Goal: Information Seeking & Learning: Learn about a topic

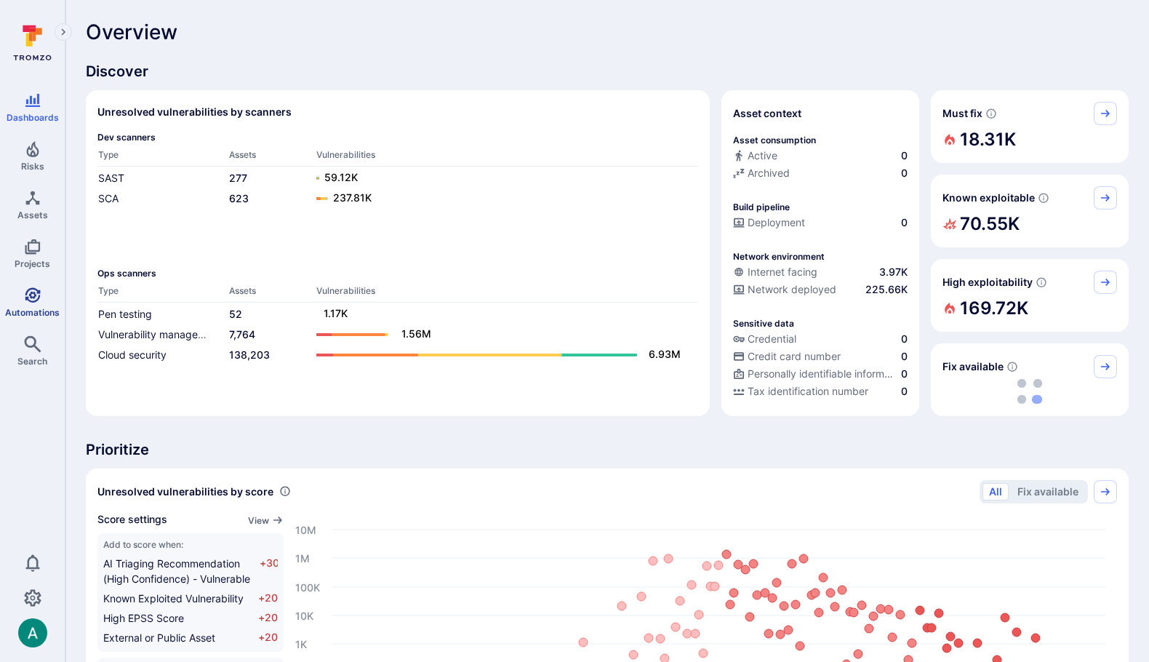
click at [36, 300] on icon "Automations" at bounding box center [32, 294] width 17 height 17
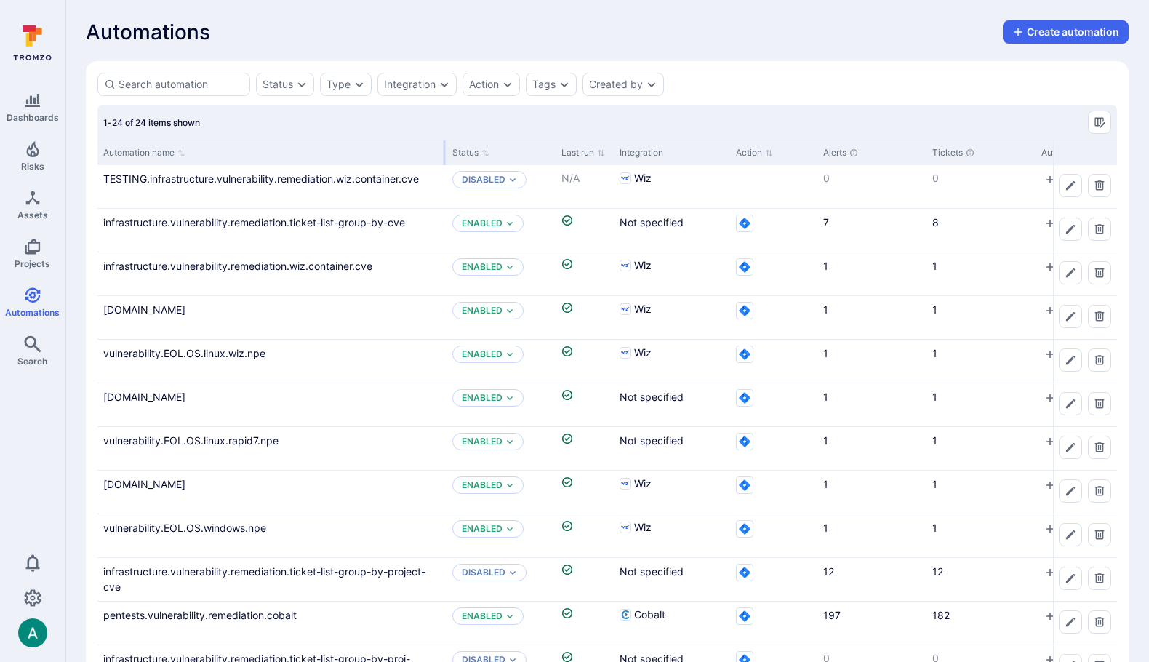
drag, startPoint x: 240, startPoint y: 151, endPoint x: 444, endPoint y: 147, distance: 203.6
click at [444, 147] on div at bounding box center [445, 152] width 2 height 25
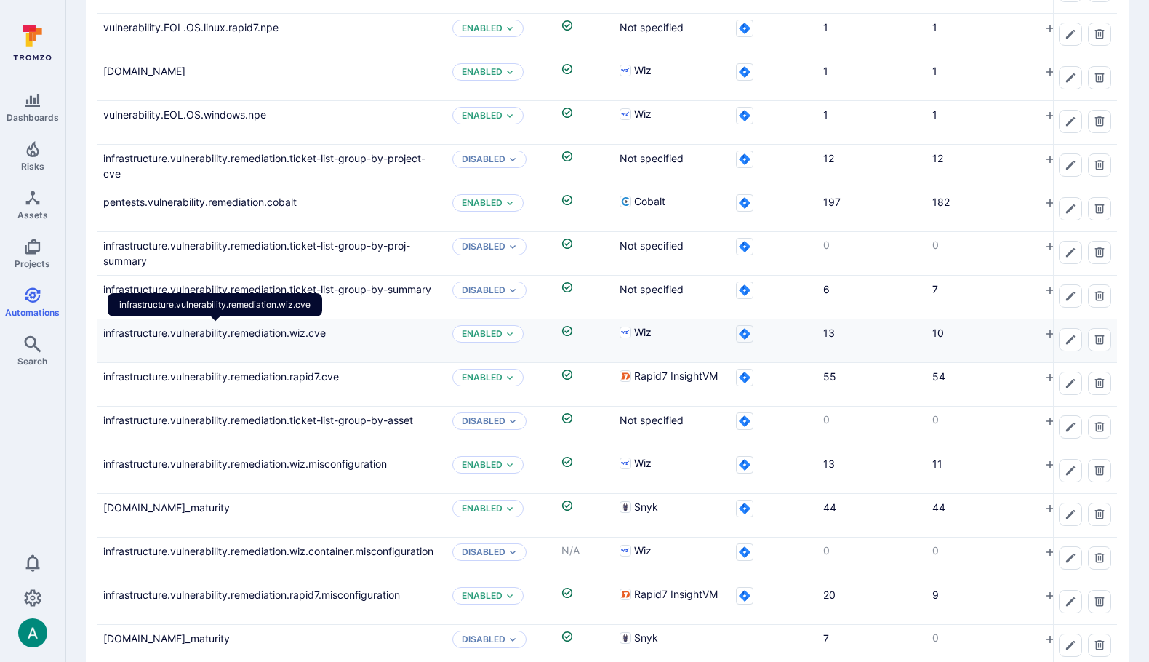
scroll to position [417, 0]
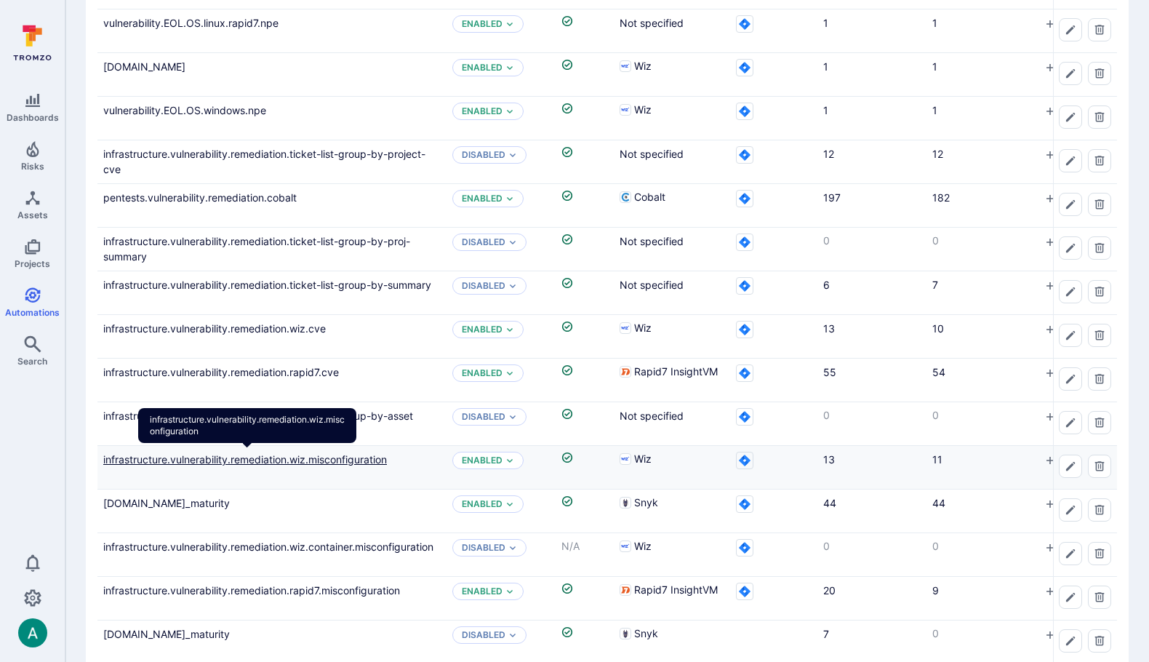
click at [326, 460] on link "infrastructure.vulnerability.remediation.wiz.misconfiguration" at bounding box center [245, 459] width 284 height 12
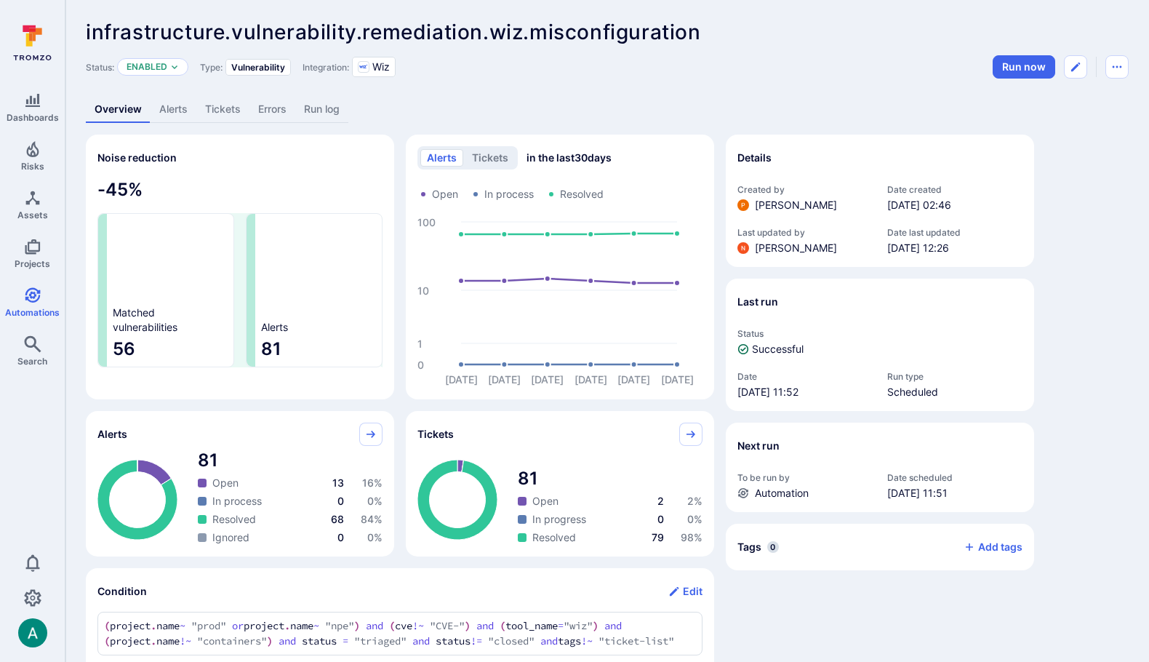
click at [180, 113] on link "Alerts" at bounding box center [174, 109] width 46 height 27
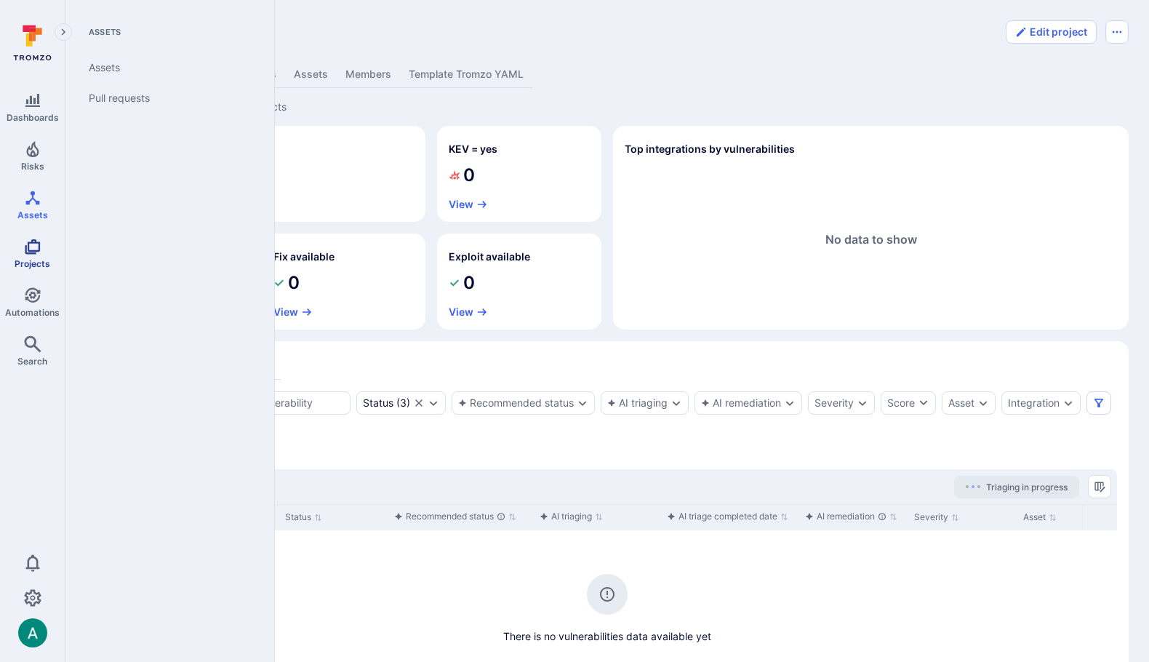
click at [36, 244] on icon "Projects" at bounding box center [32, 246] width 17 height 17
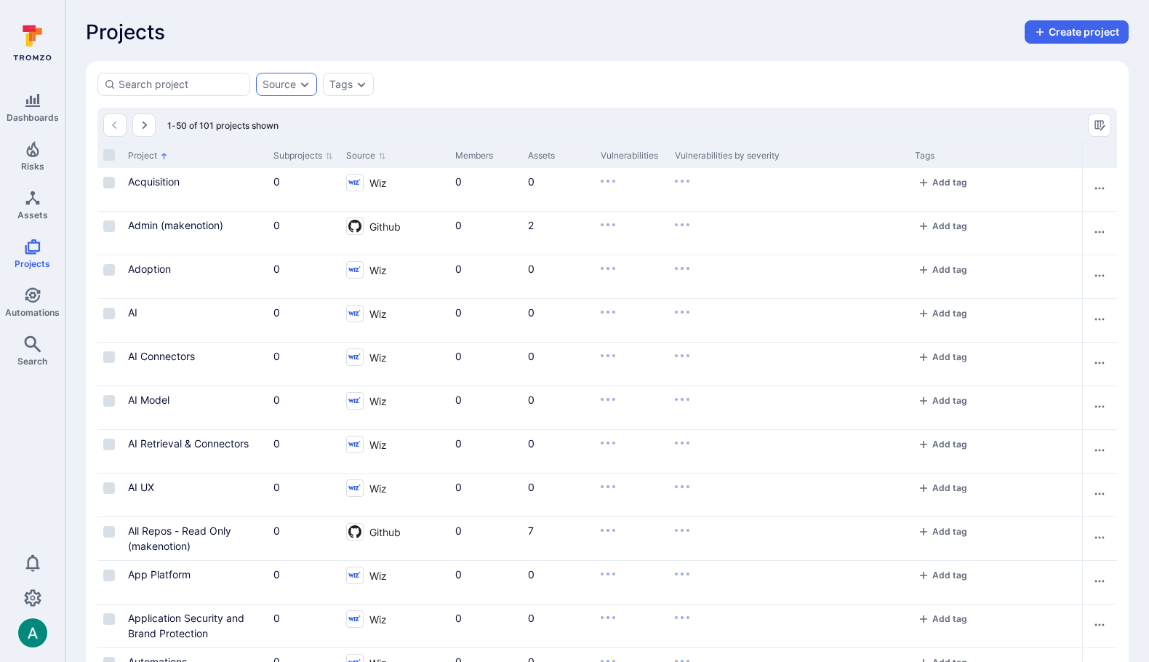
click at [280, 91] on div "Source" at bounding box center [286, 84] width 61 height 23
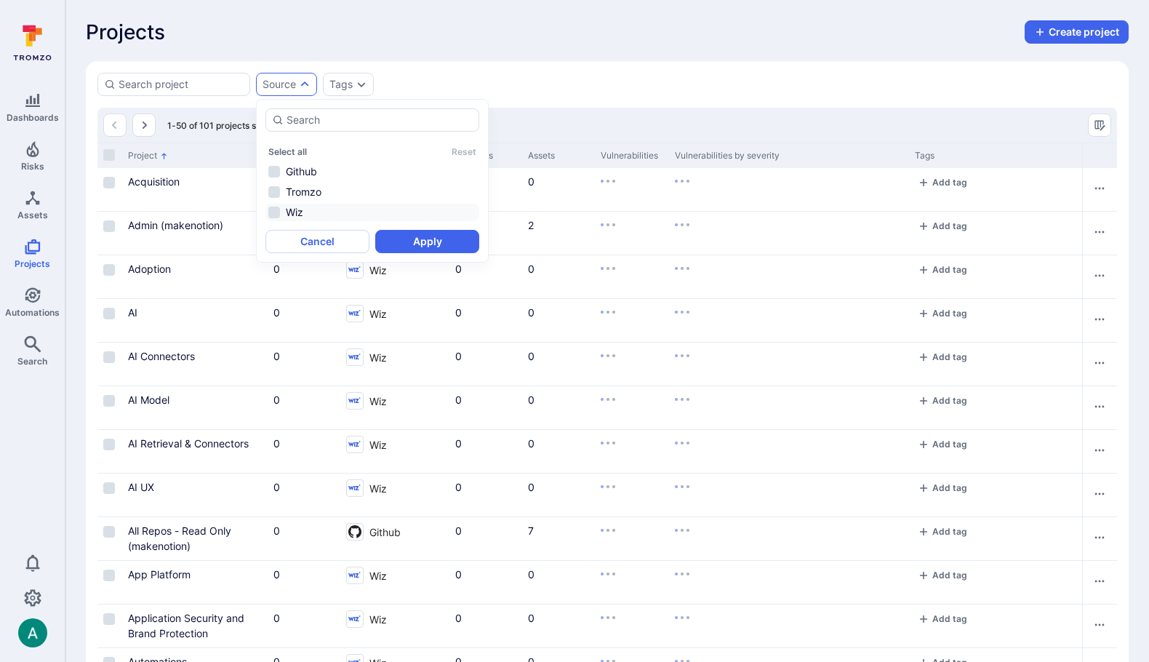
click at [297, 214] on li "Wiz" at bounding box center [372, 212] width 214 height 17
click at [423, 235] on button "Apply" at bounding box center [427, 241] width 104 height 23
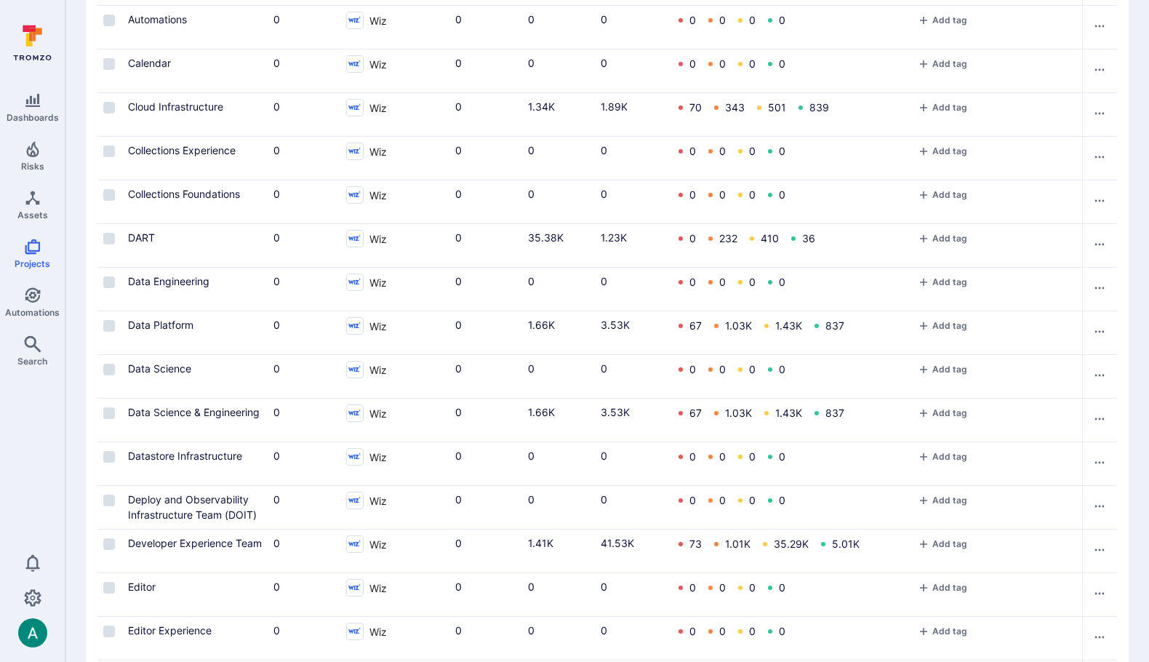
scroll to position [712, 0]
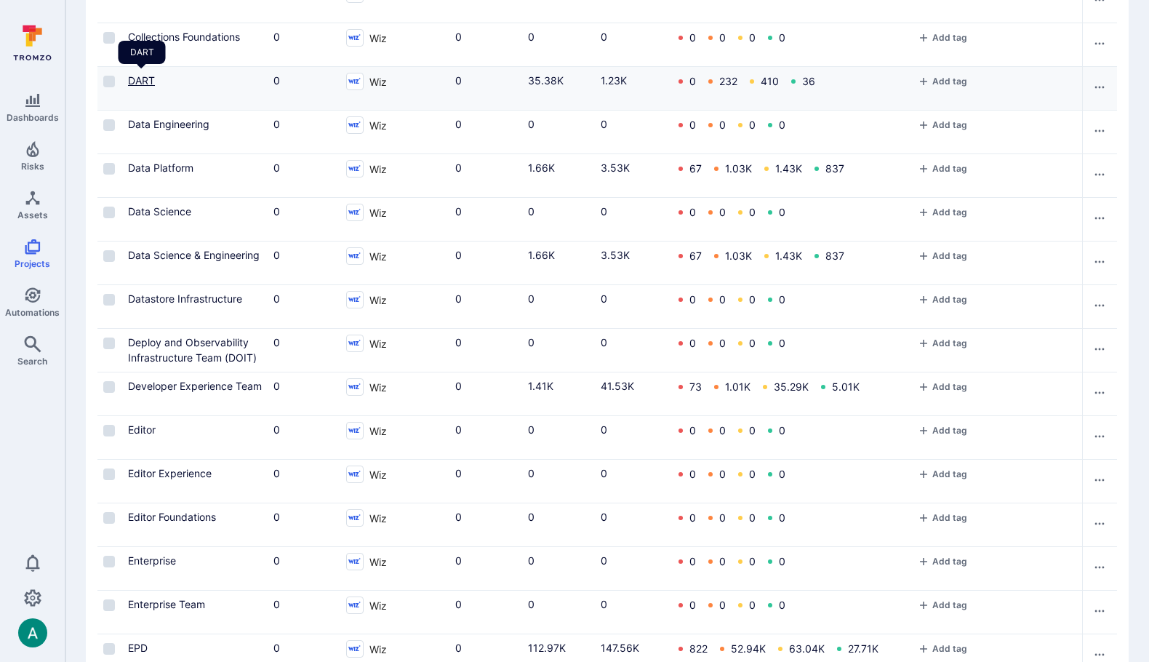
click at [138, 81] on link "DART" at bounding box center [141, 80] width 27 height 12
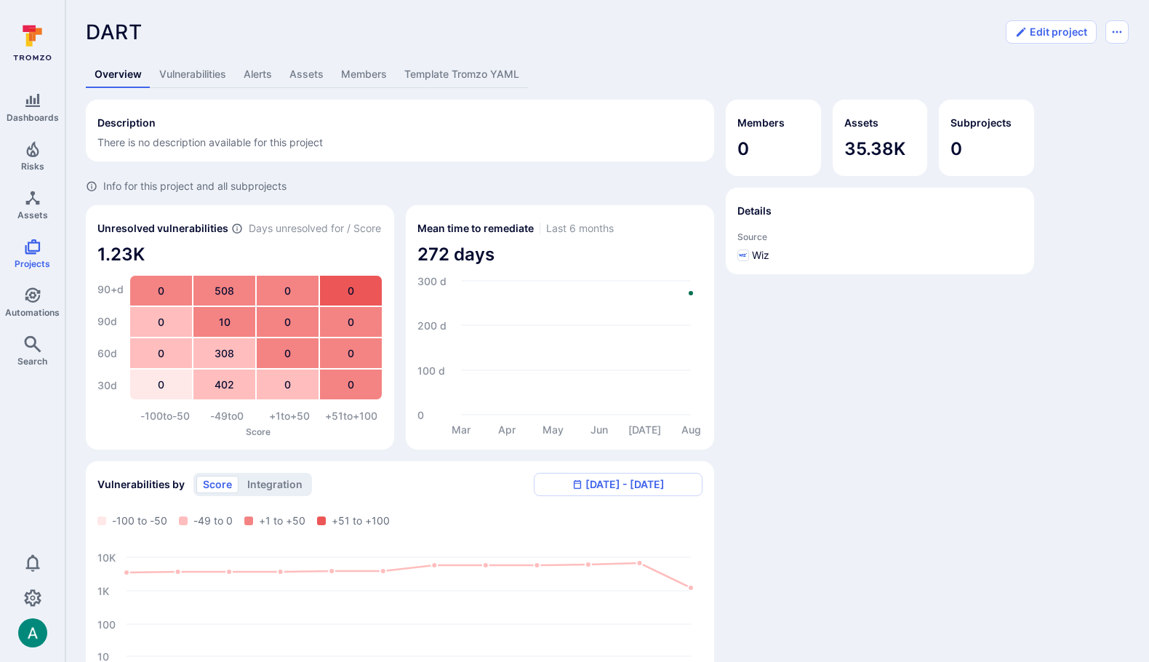
click at [308, 76] on link "Assets" at bounding box center [307, 74] width 52 height 27
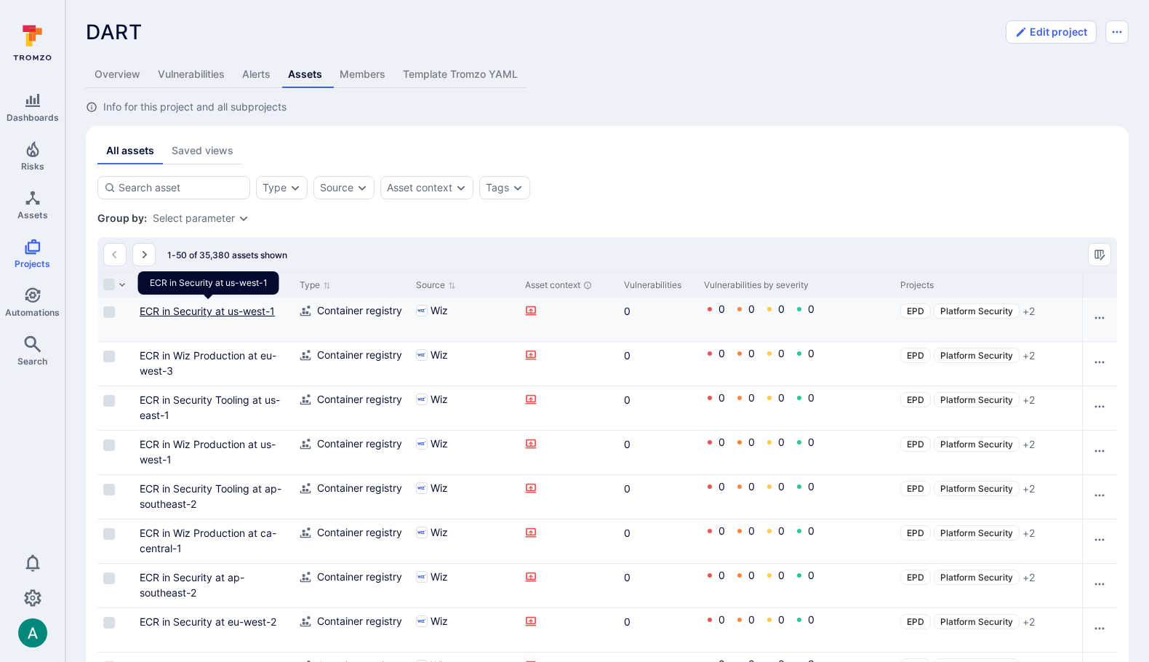
click at [180, 308] on link "ECR in Security at us-west-1" at bounding box center [207, 311] width 135 height 12
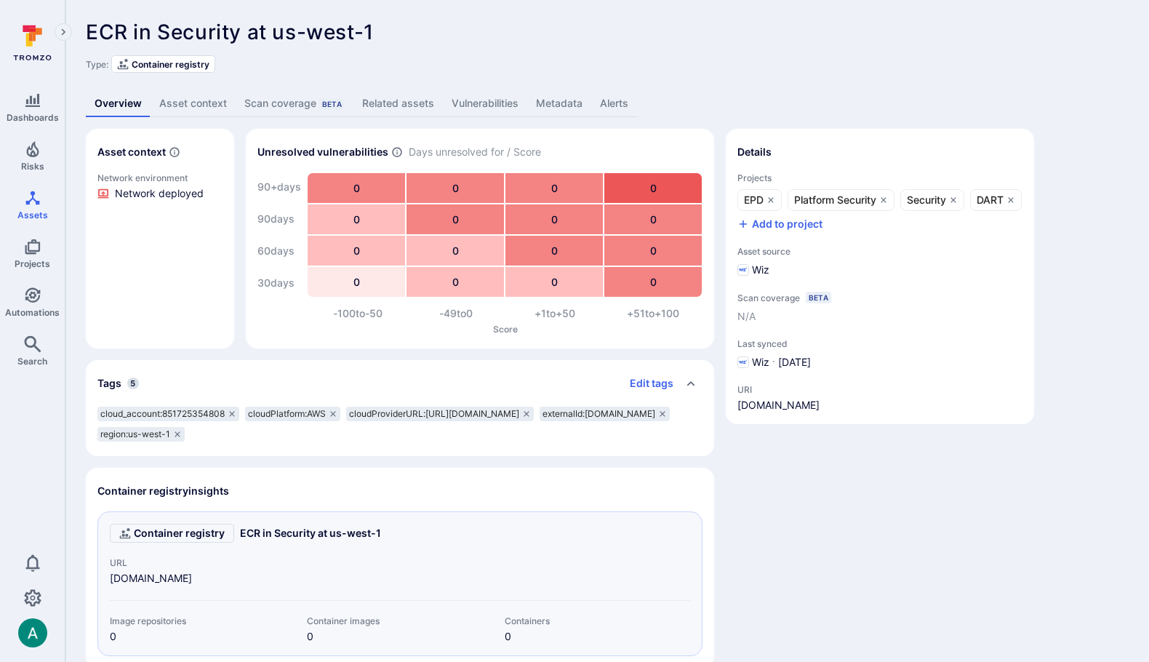
click at [433, 71] on div "Type: Container registry" at bounding box center [607, 63] width 1043 height 17
click at [787, 80] on div "ECR in Security at us-west-1 ... Show more Type: Container registry Overview As…" at bounding box center [606, 374] width 1083 height 749
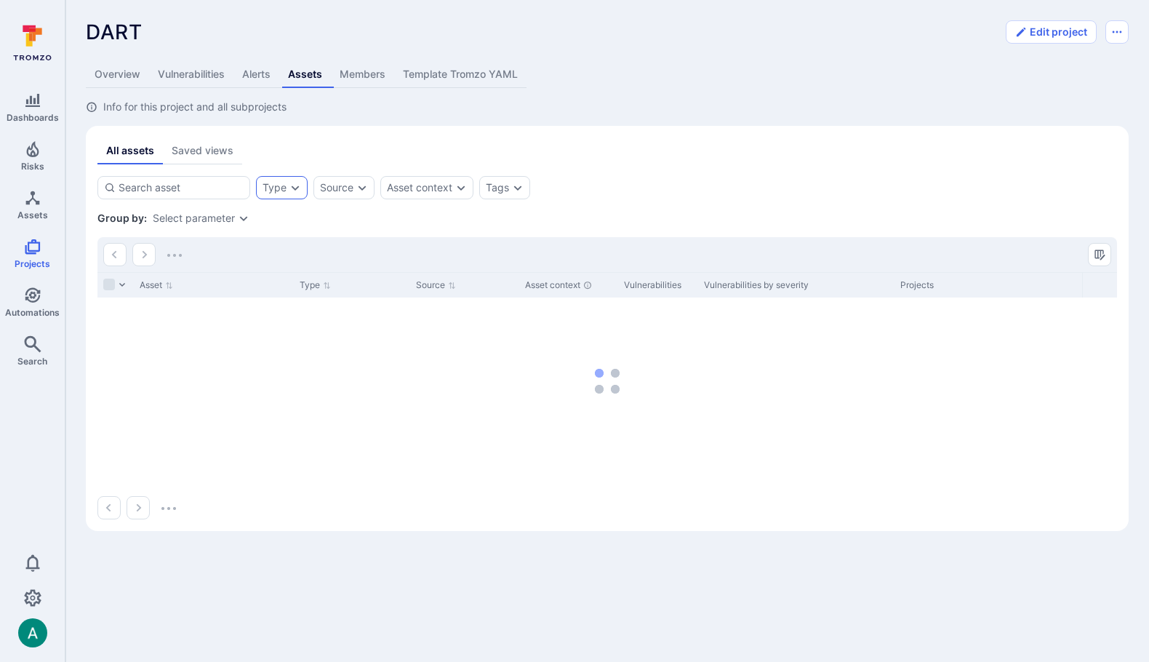
click at [281, 188] on div "Type" at bounding box center [274, 188] width 24 height 12
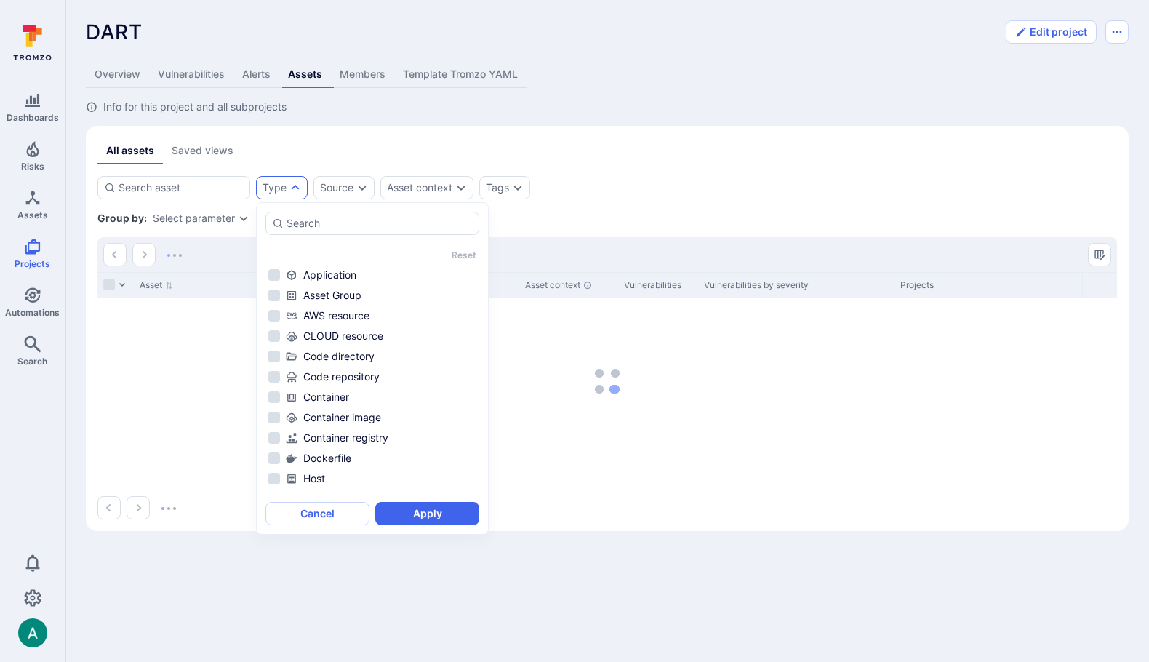
click at [542, 200] on section "Type Source Asset context Tags Save view Group by: Select parameter Asset Type …" at bounding box center [606, 347] width 1019 height 343
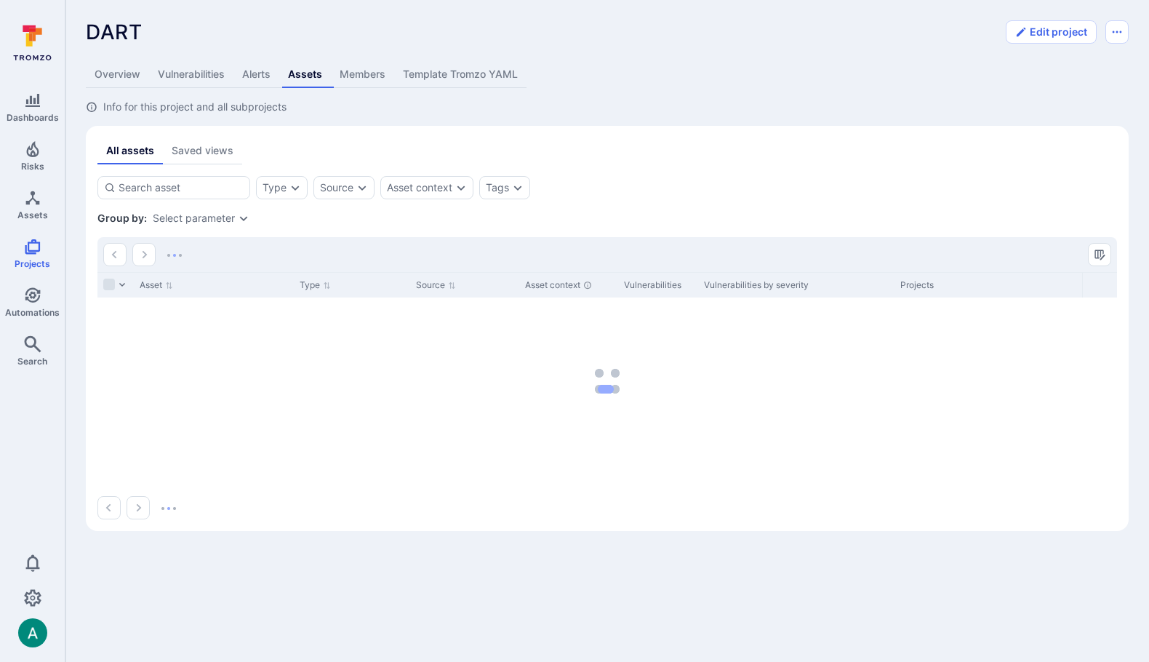
click at [167, 220] on div "Select parameter" at bounding box center [194, 218] width 82 height 12
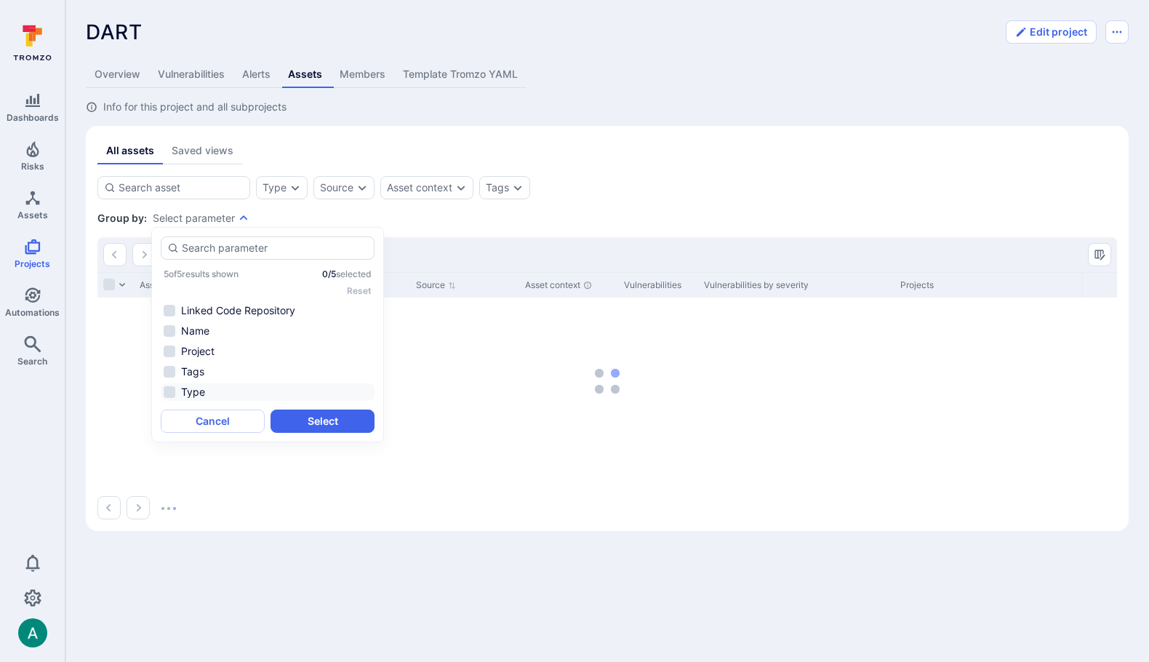
click at [179, 393] on li "Type" at bounding box center [268, 391] width 214 height 17
click at [346, 425] on button "Select" at bounding box center [322, 420] width 104 height 23
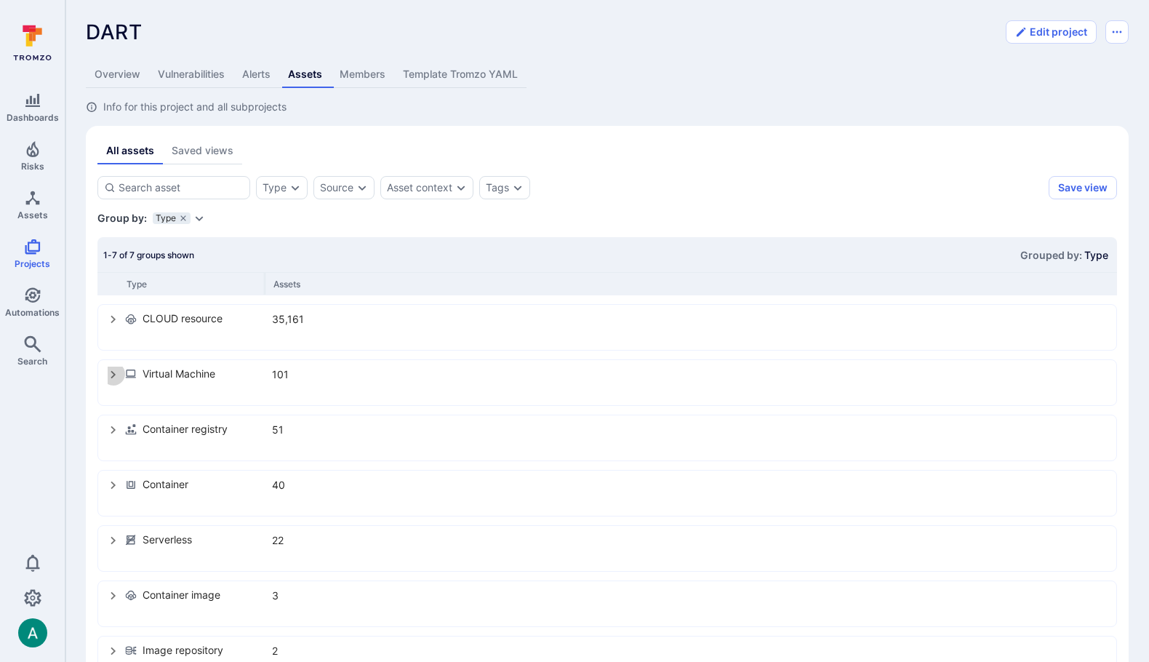
click at [113, 374] on icon "select group" at bounding box center [113, 375] width 5 height 8
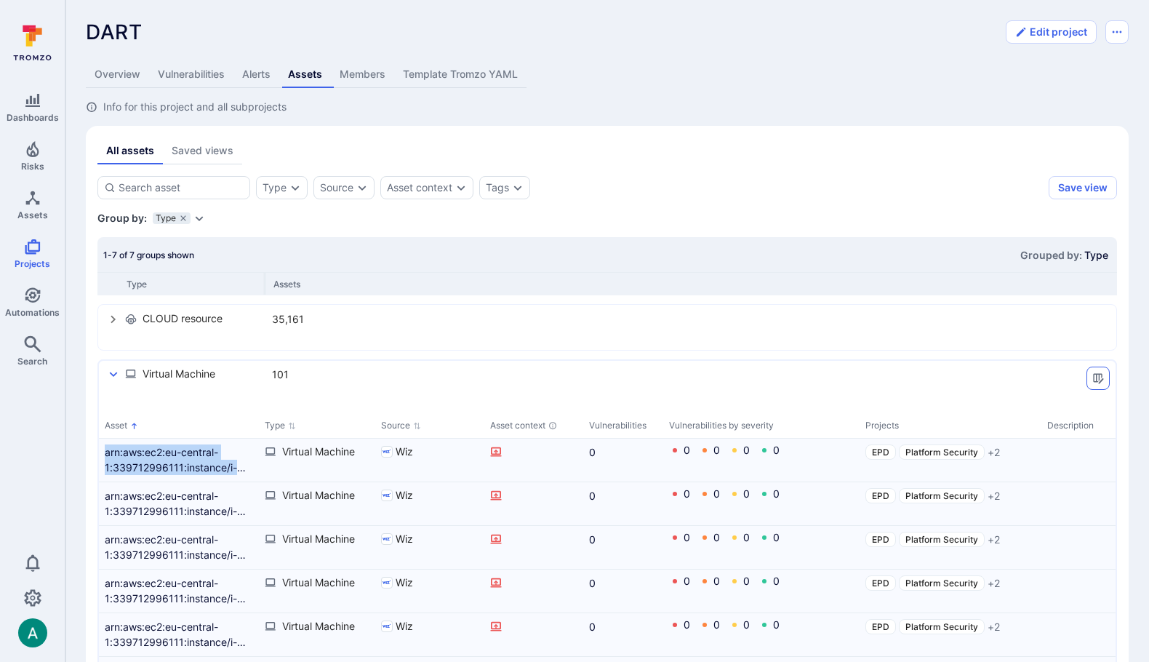
click at [1099, 375] on icon "Manage columns" at bounding box center [1098, 378] width 12 height 12
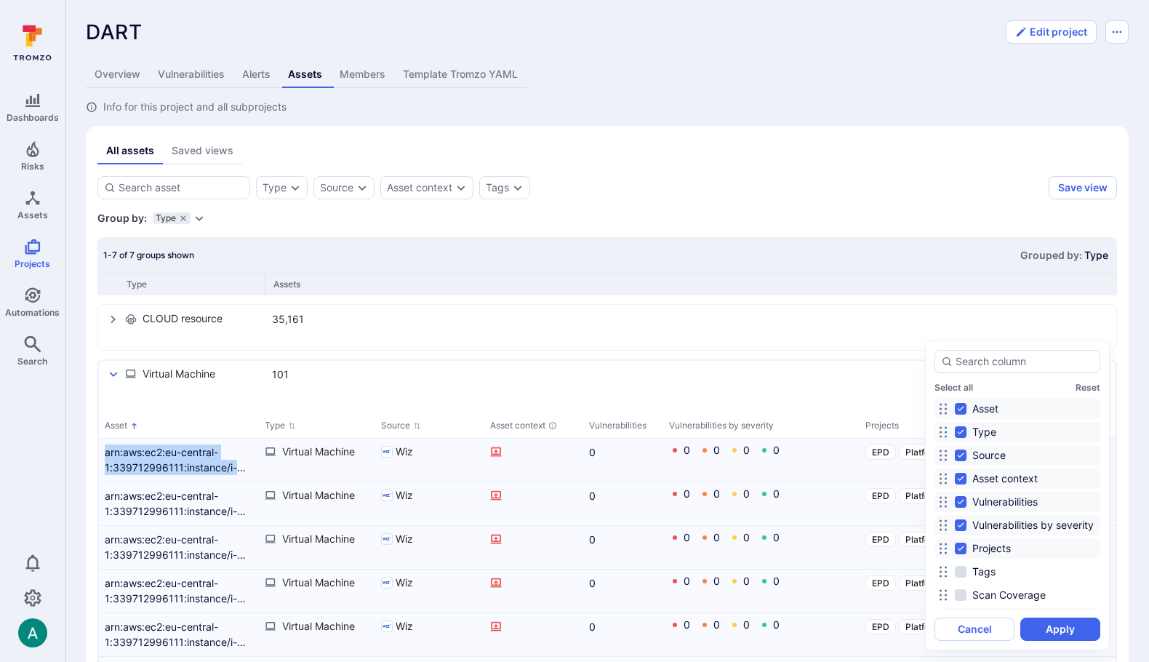
scroll to position [43, 0]
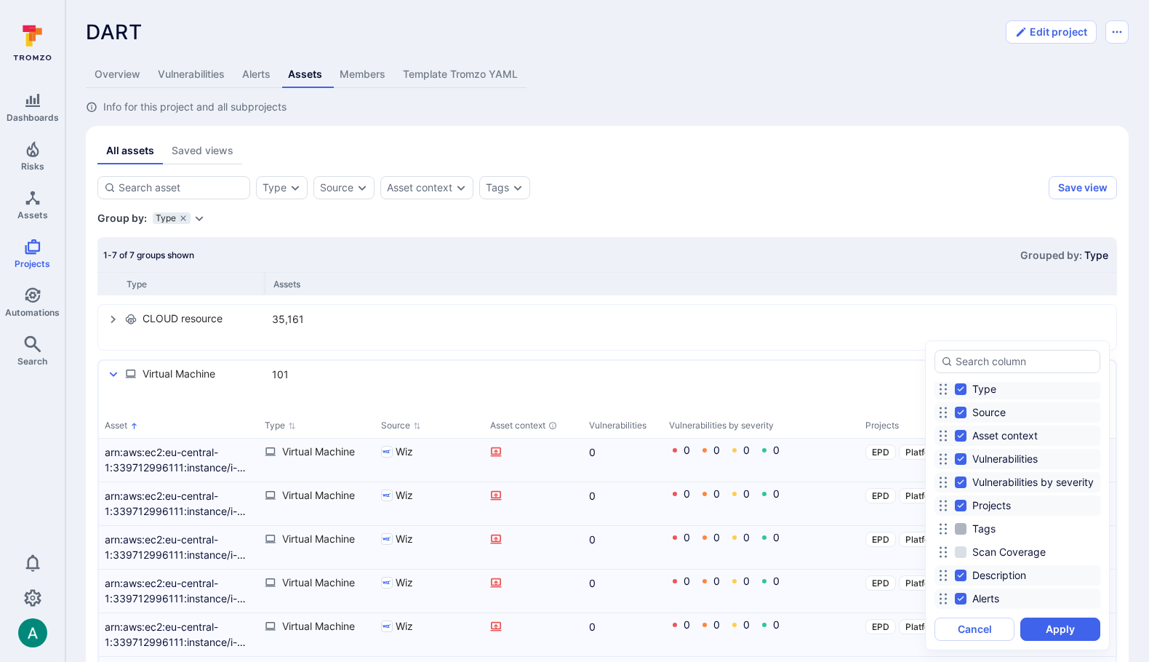
click at [971, 525] on label "Tags" at bounding box center [977, 528] width 44 height 17
click at [966, 525] on input "Tags" at bounding box center [961, 529] width 12 height 12
checkbox input "true"
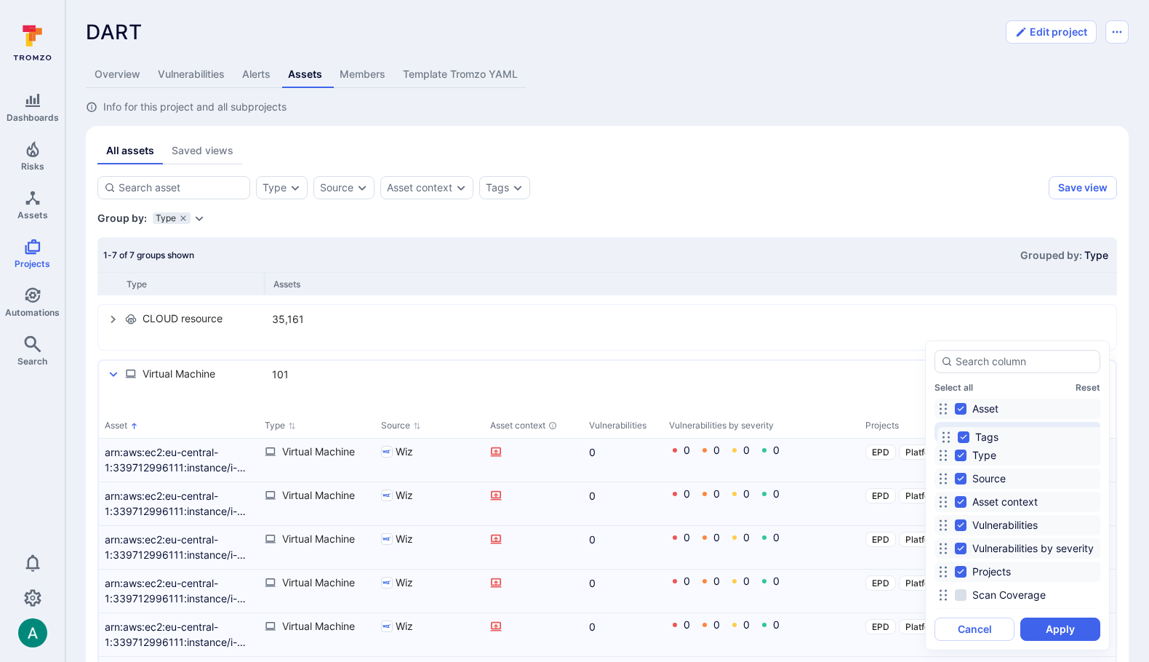
drag, startPoint x: 943, startPoint y: 527, endPoint x: 945, endPoint y: 435, distance: 92.4
click at [945, 435] on icon at bounding box center [946, 437] width 12 height 12
click at [1059, 630] on button "Apply" at bounding box center [1060, 628] width 80 height 23
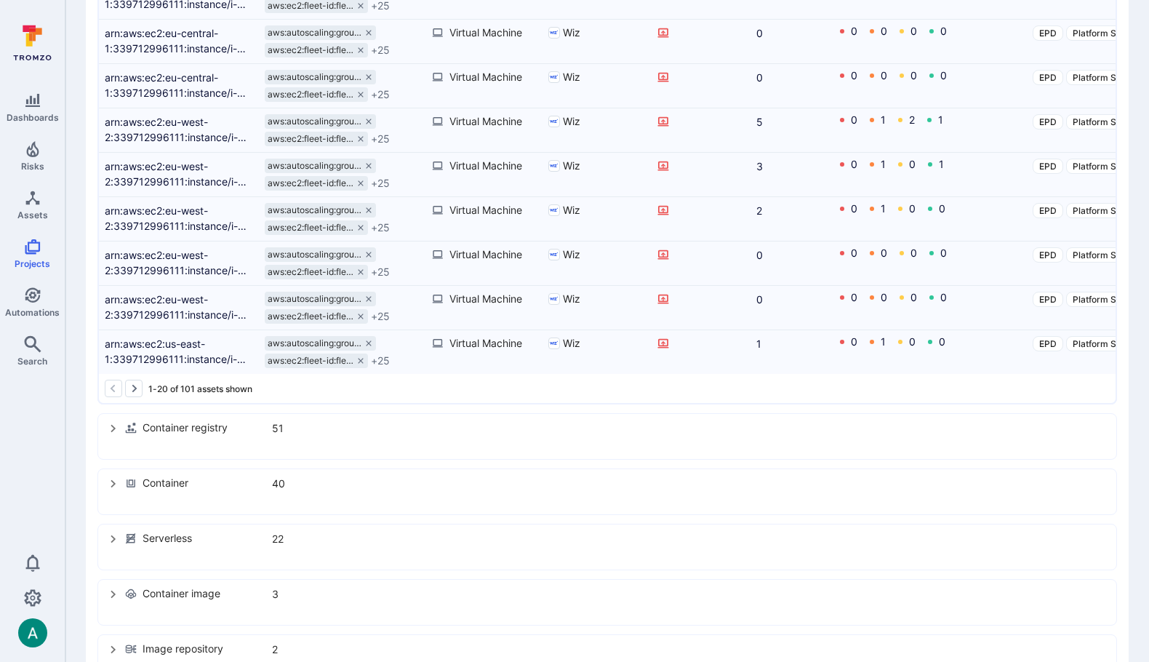
scroll to position [1001, 0]
